Goal: Task Accomplishment & Management: Use online tool/utility

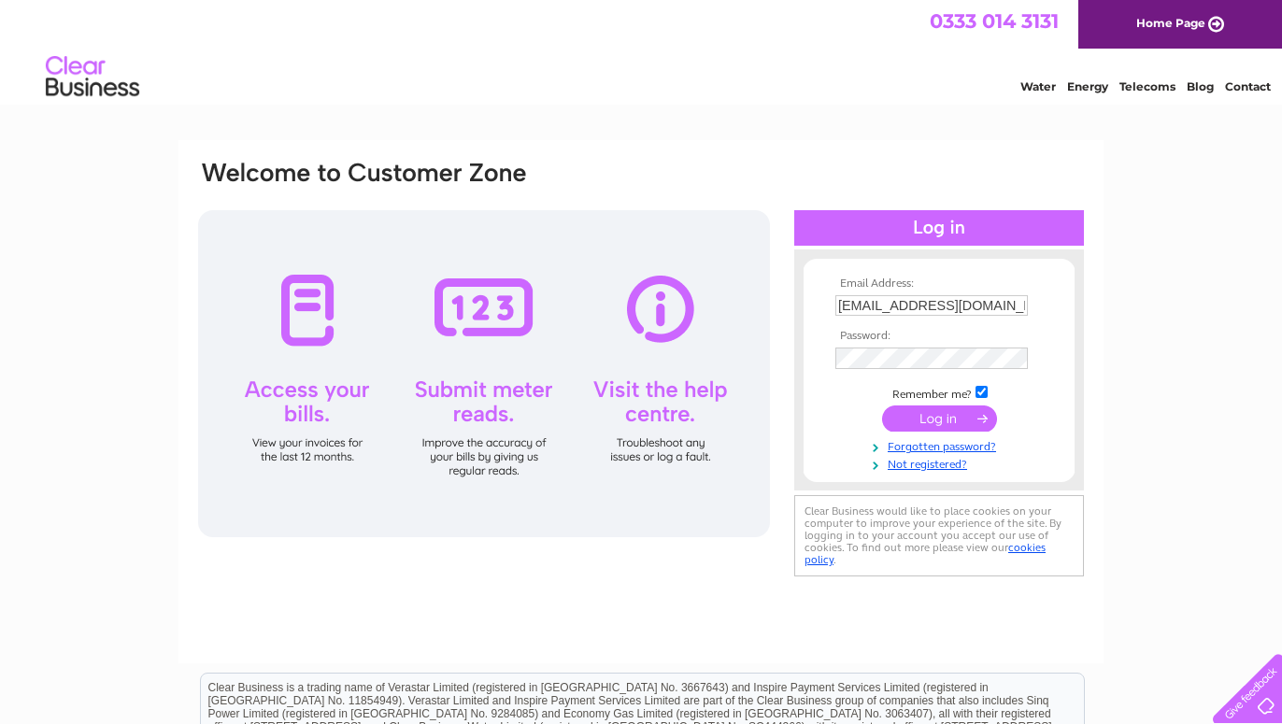
click at [940, 416] on input "submit" at bounding box center [939, 419] width 115 height 26
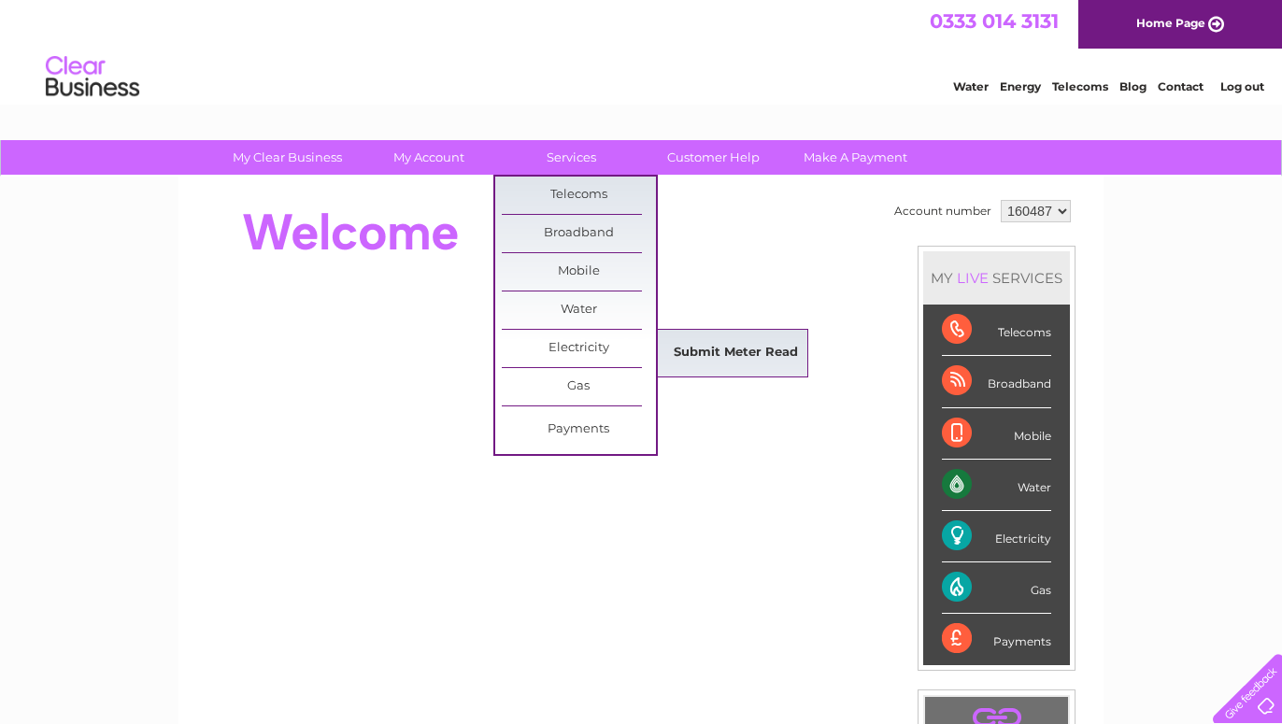
click at [714, 352] on link "Submit Meter Read" at bounding box center [736, 353] width 154 height 37
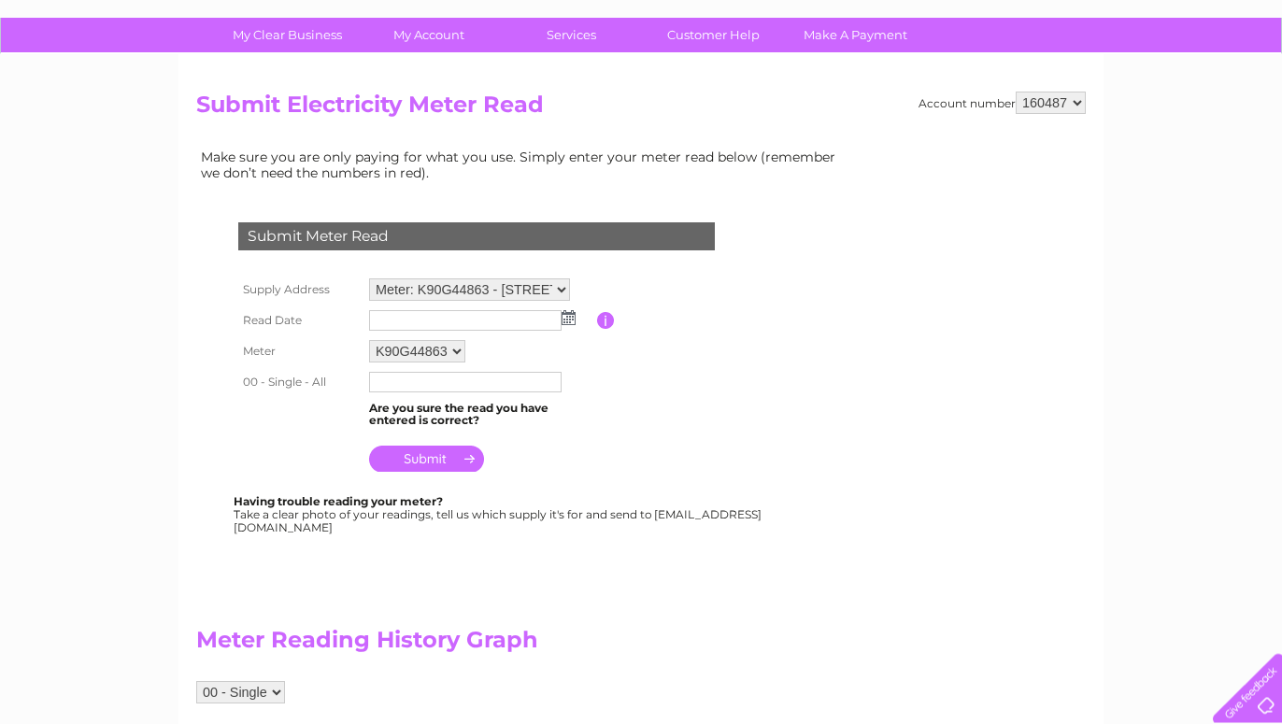
scroll to position [95, 0]
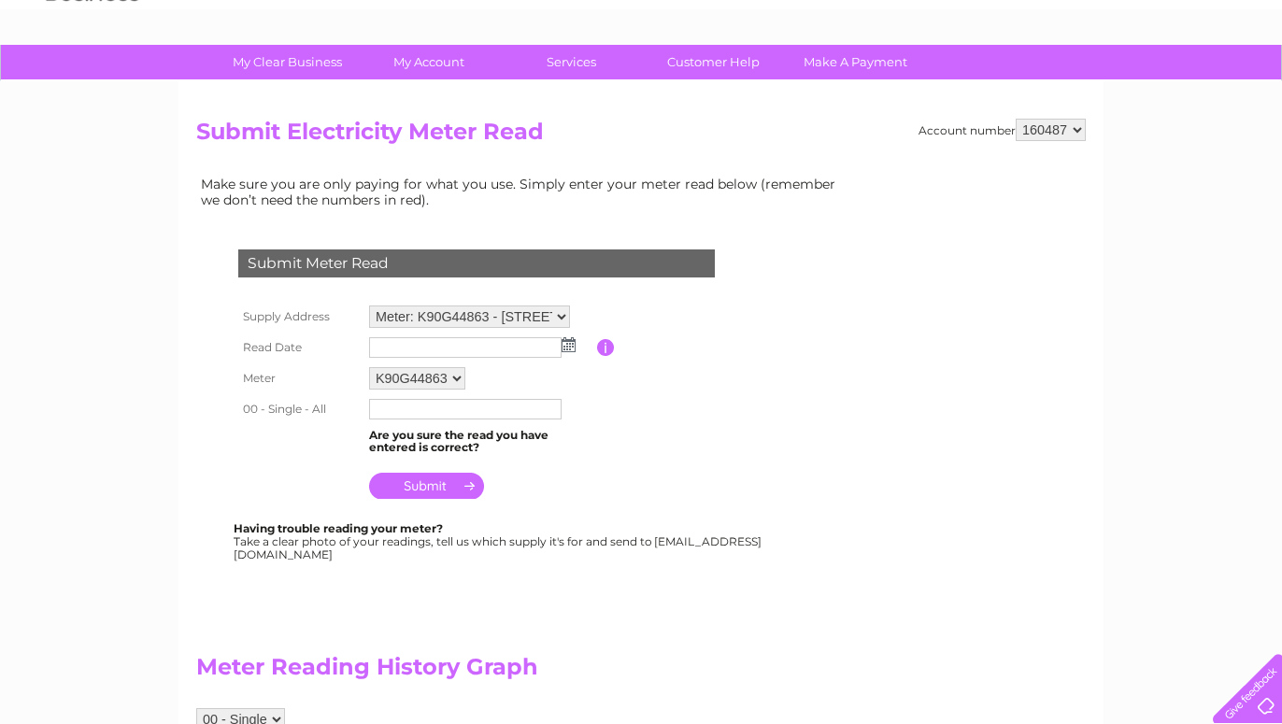
click at [565, 342] on img at bounding box center [569, 344] width 14 height 15
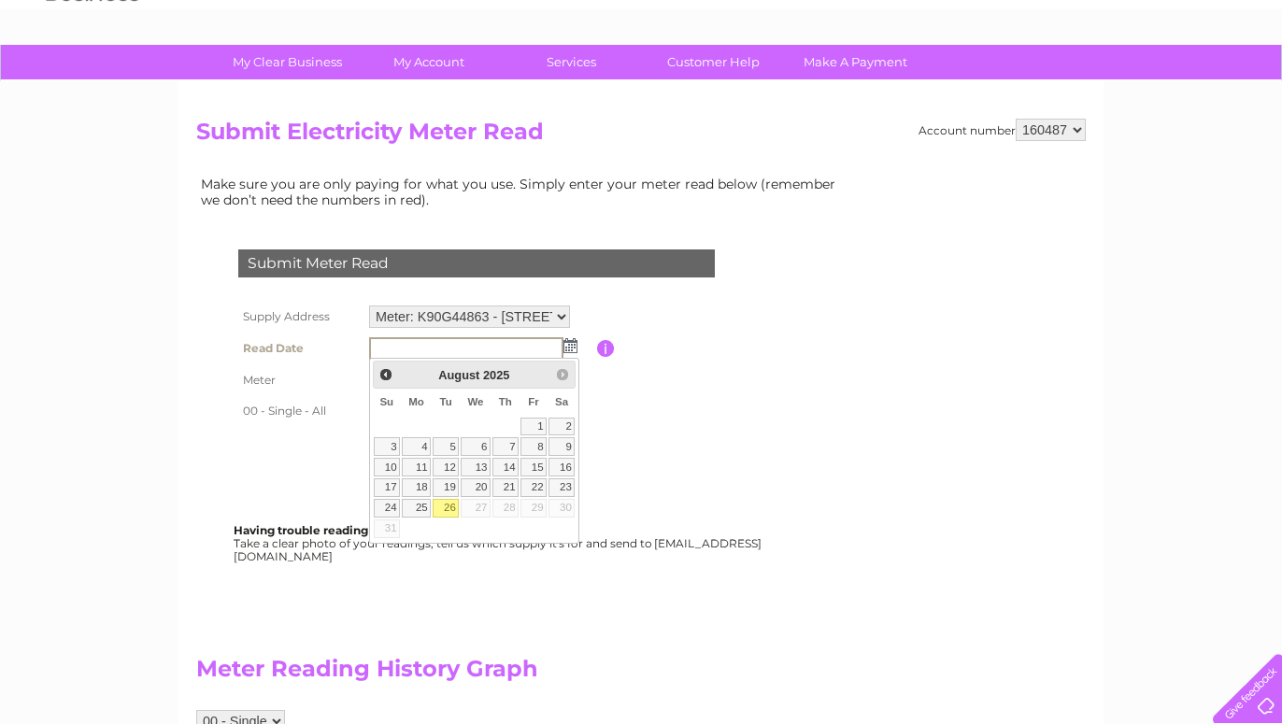
click at [446, 506] on link "26" at bounding box center [446, 508] width 26 height 19
type input "2025/08/26"
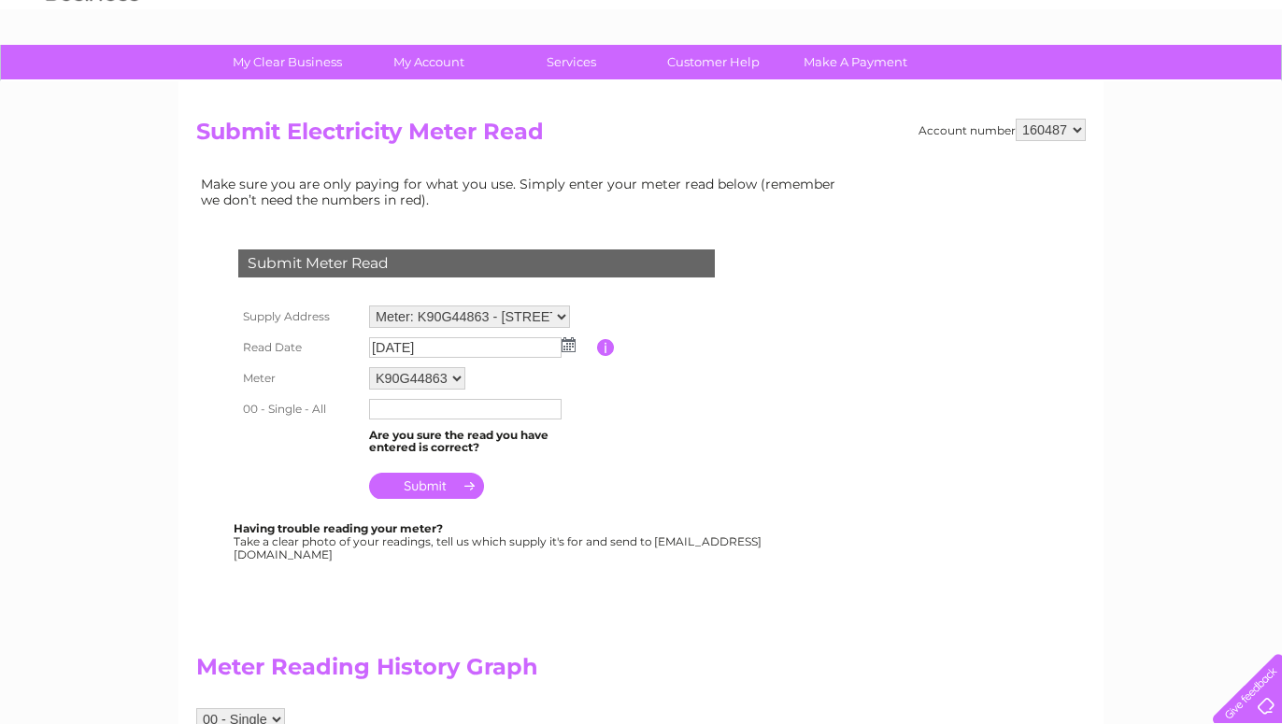
click at [393, 406] on input "text" at bounding box center [465, 409] width 193 height 21
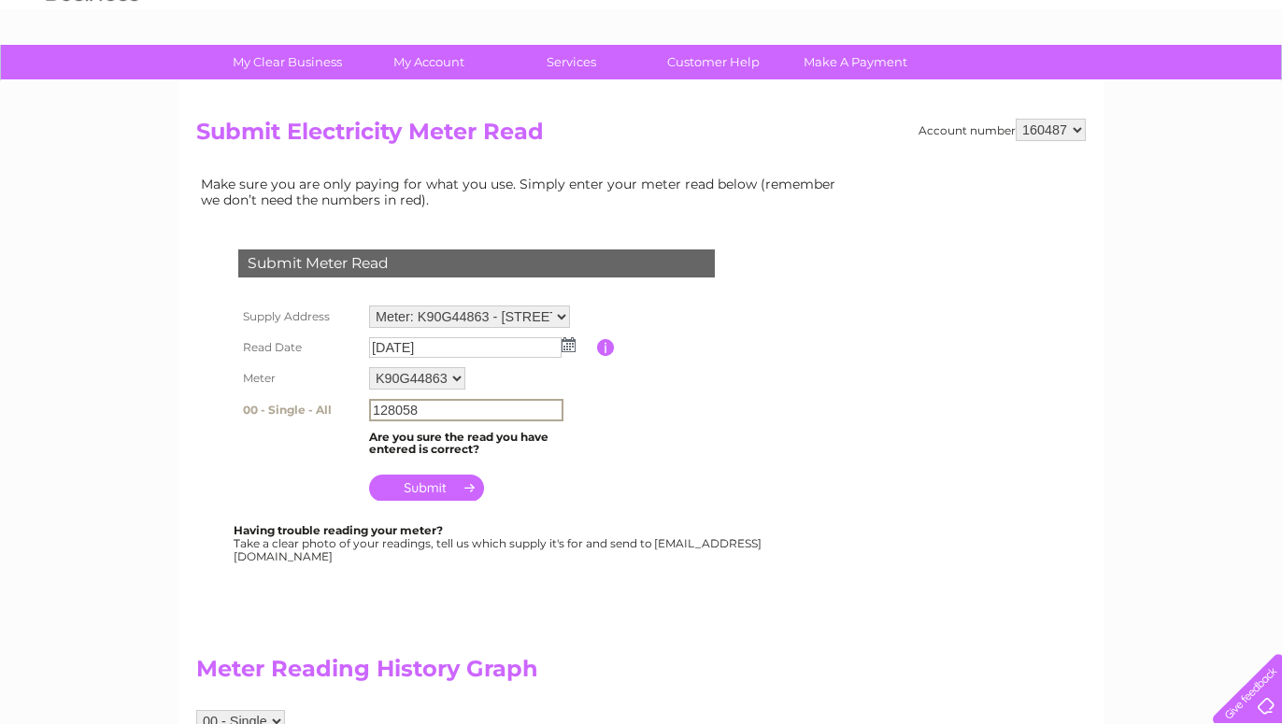
type input "128058"
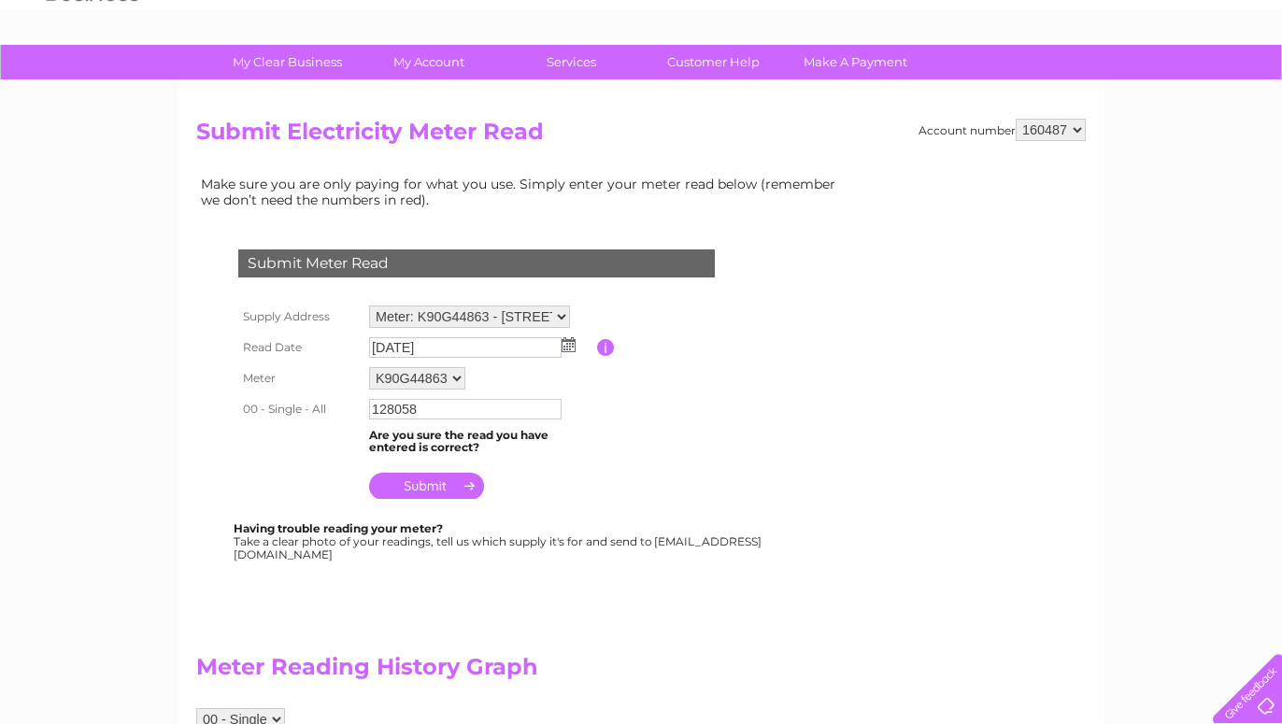
click at [436, 487] on input "submit" at bounding box center [426, 486] width 115 height 26
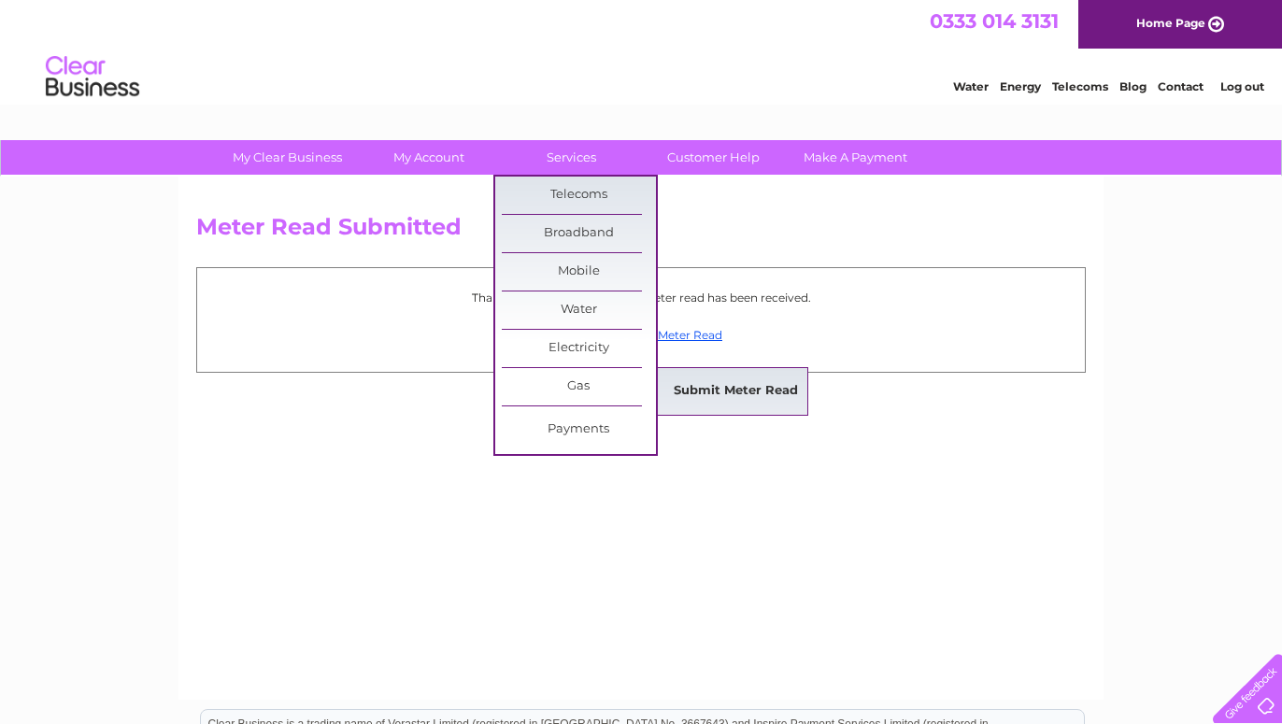
click at [694, 378] on link "Submit Meter Read" at bounding box center [736, 391] width 154 height 37
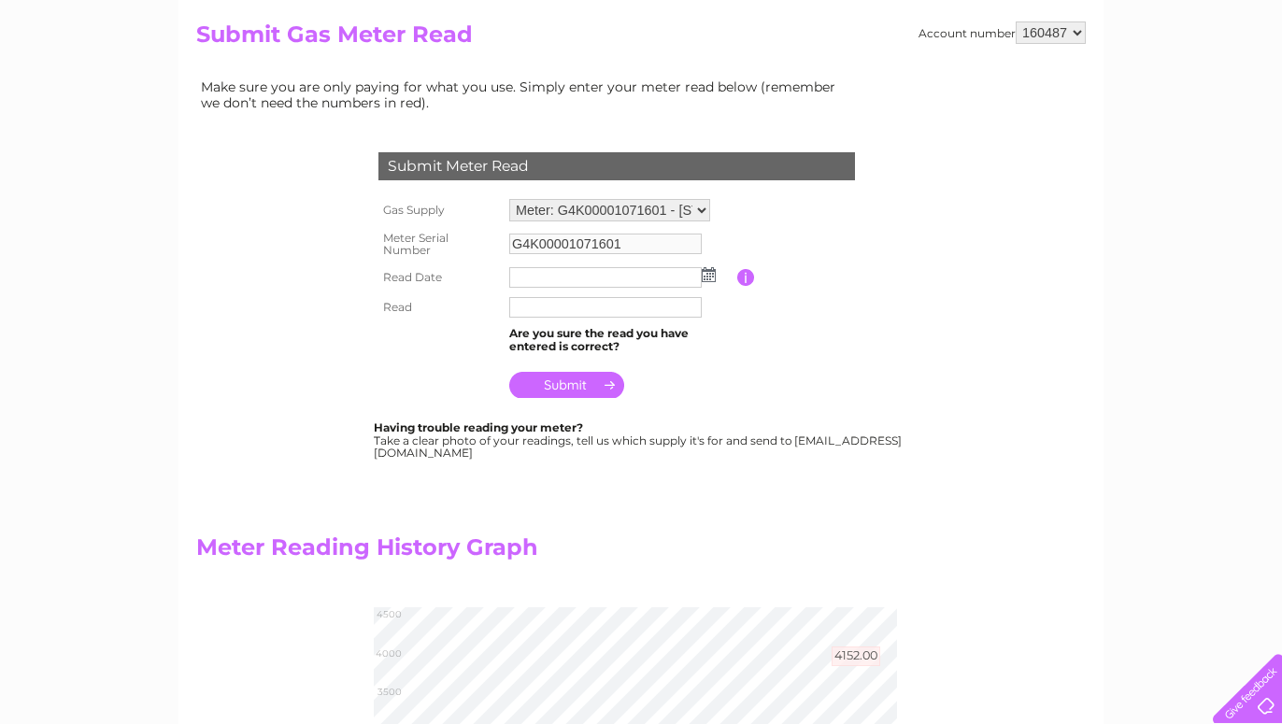
scroll to position [191, 0]
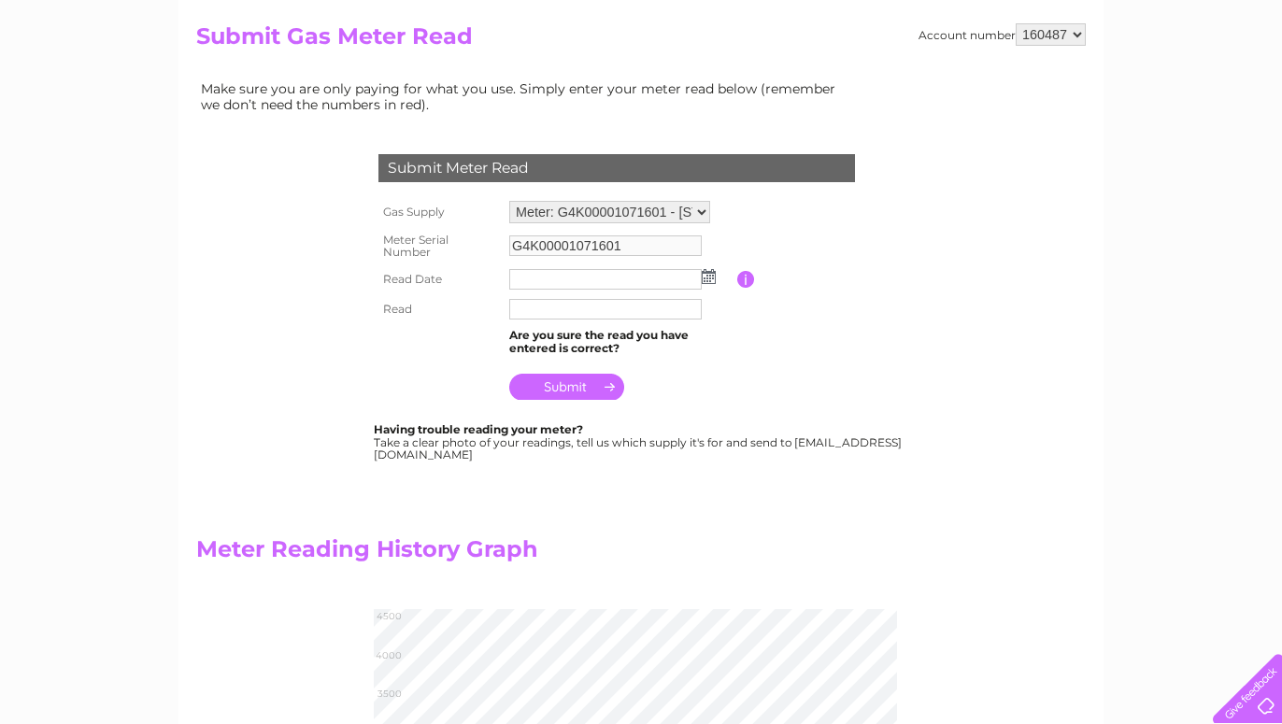
click at [708, 272] on img at bounding box center [709, 276] width 14 height 15
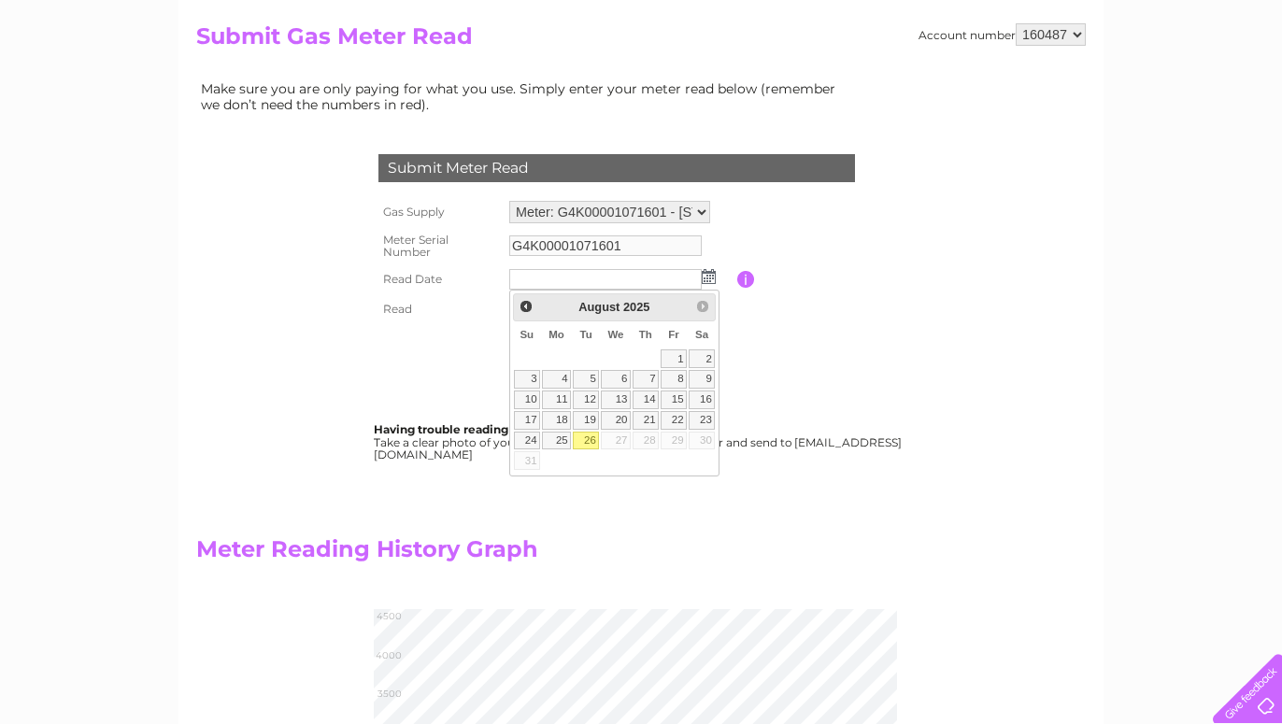
click at [592, 438] on link "26" at bounding box center [586, 441] width 26 height 19
type input "2025/08/26"
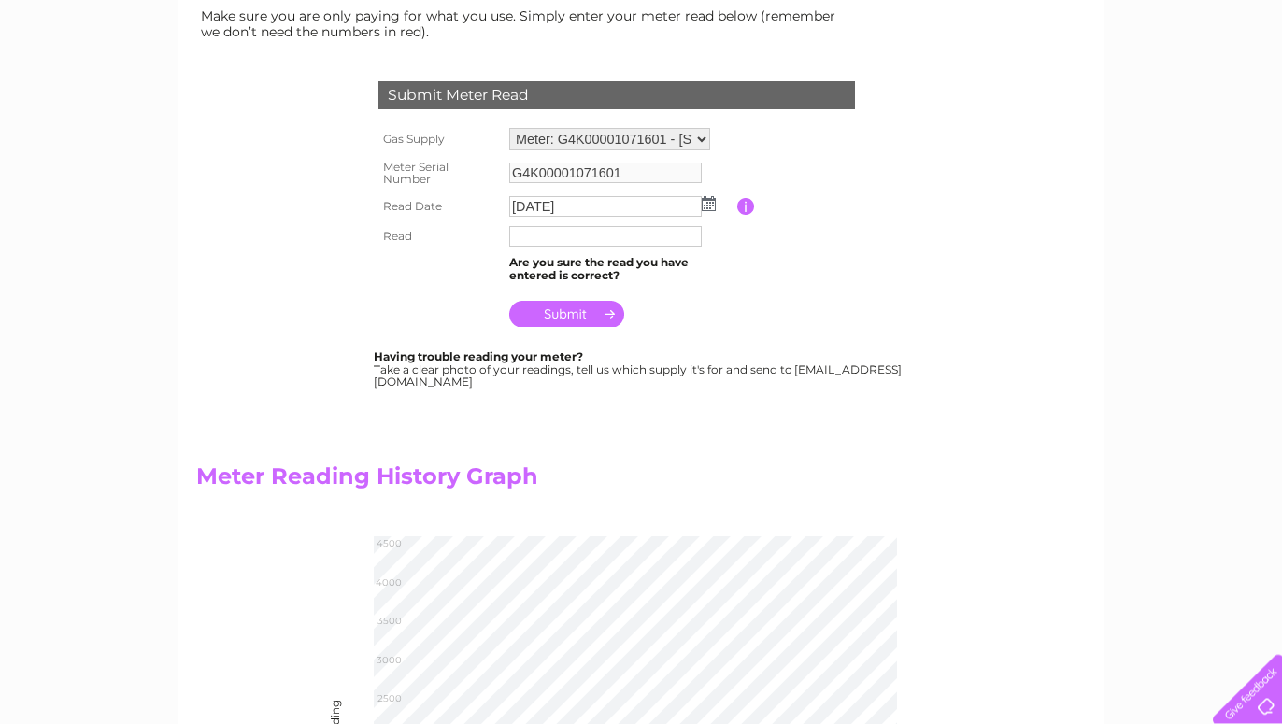
scroll to position [95, 0]
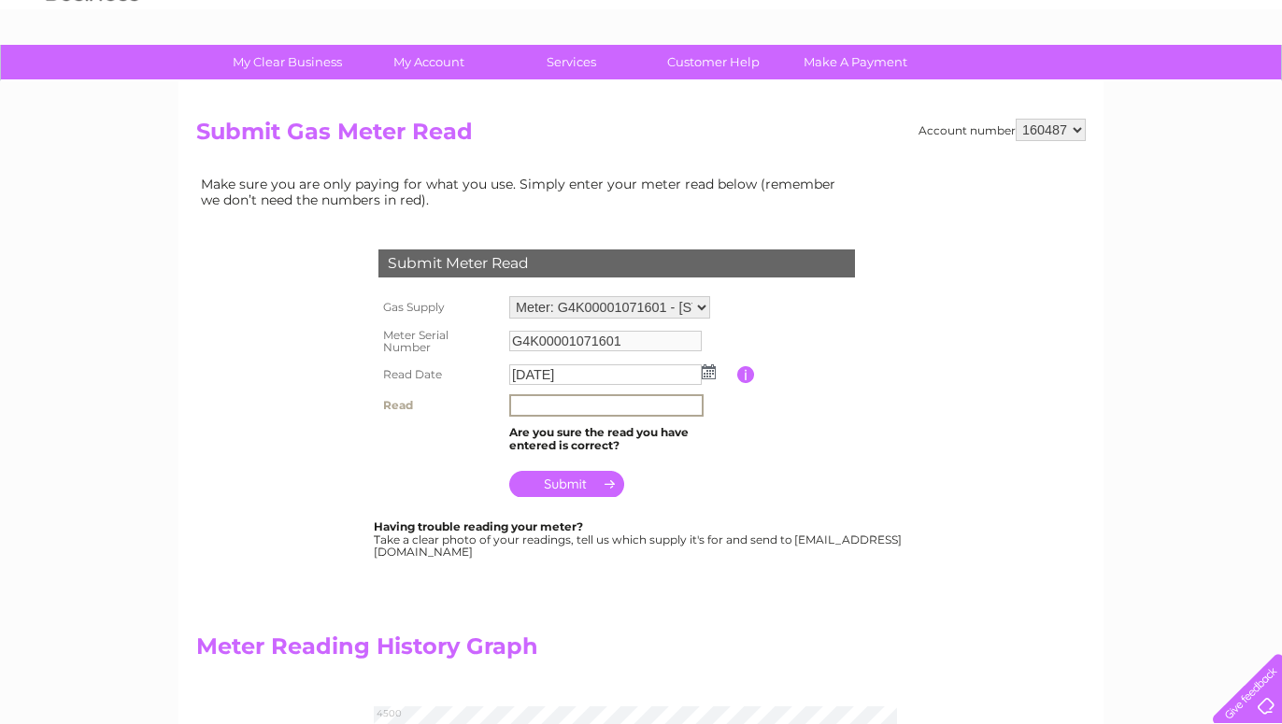
click at [532, 405] on input "text" at bounding box center [606, 405] width 194 height 22
type input "4148"
click at [572, 479] on input "submit" at bounding box center [566, 484] width 115 height 26
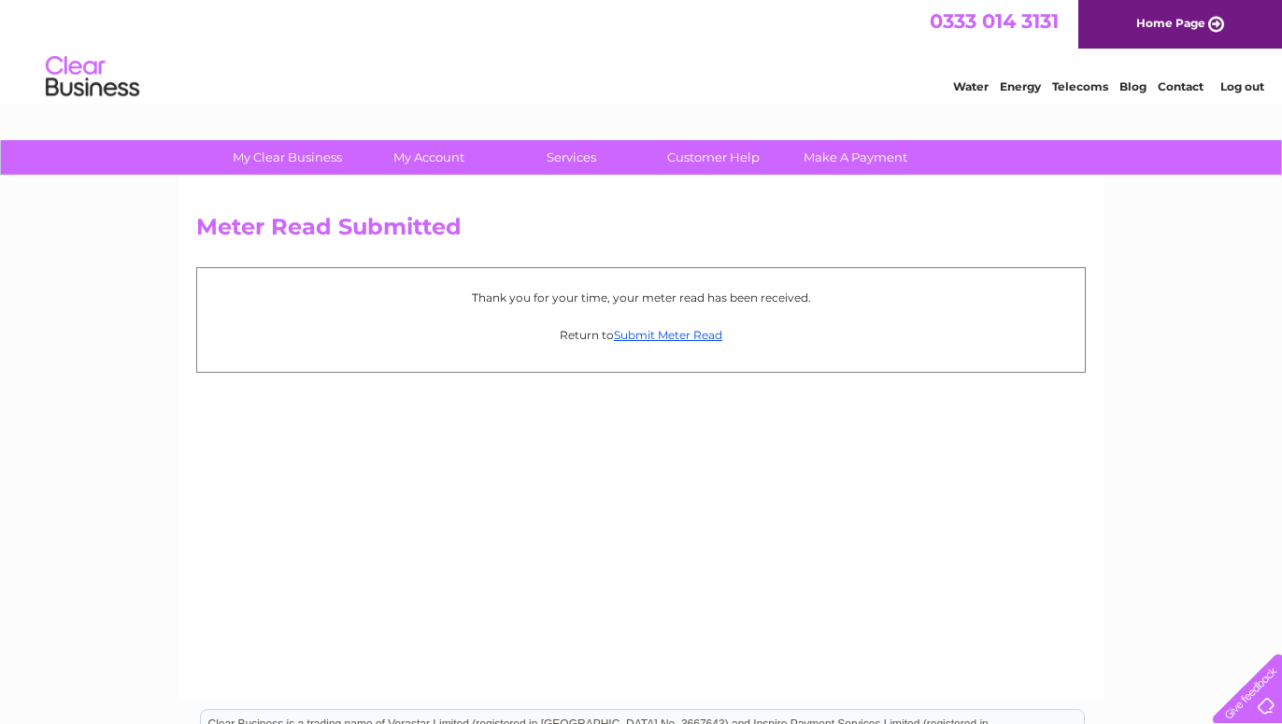
click at [1239, 88] on link "Log out" at bounding box center [1243, 86] width 44 height 14
